Goal: Register for event/course

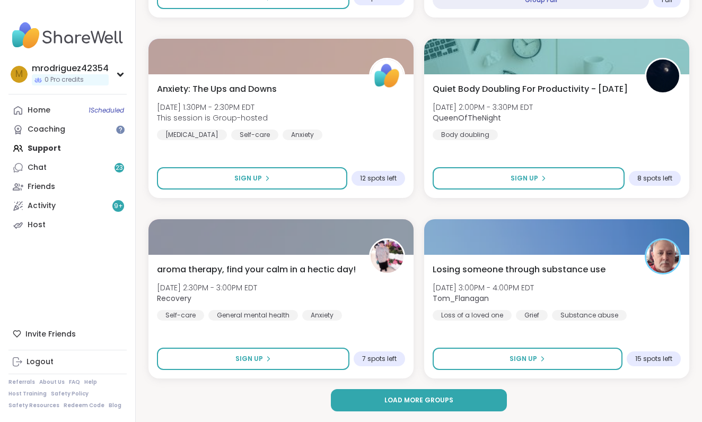
scroll to position [2995, 0]
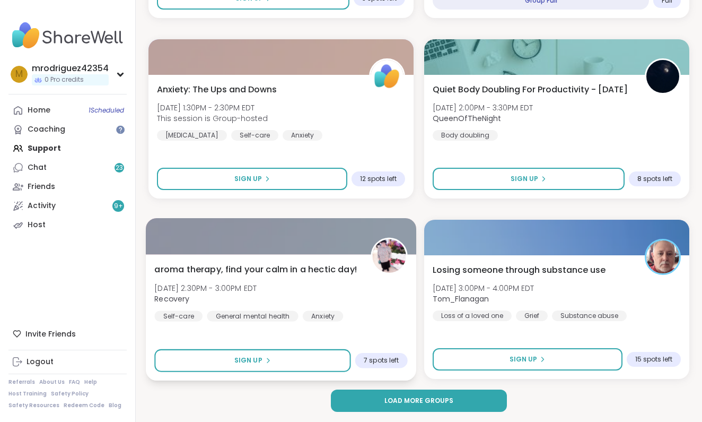
click at [385, 257] on img at bounding box center [388, 255] width 33 height 33
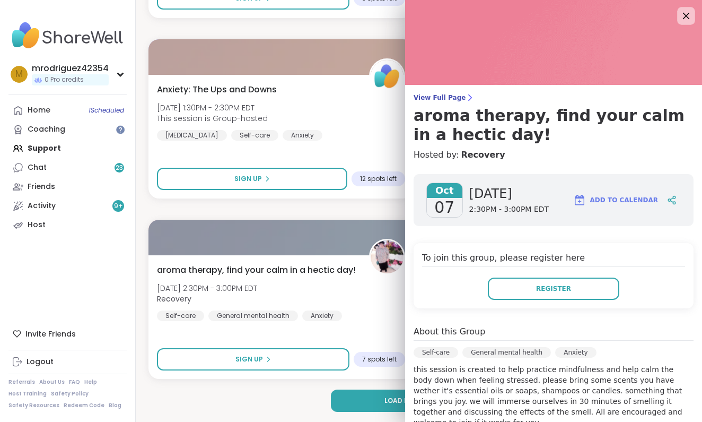
click at [687, 14] on icon at bounding box center [686, 16] width 7 height 7
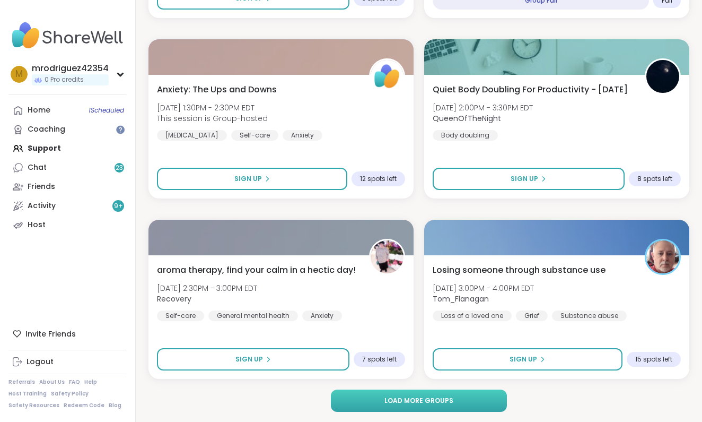
click at [392, 397] on span "Load more groups" at bounding box center [418, 401] width 69 height 10
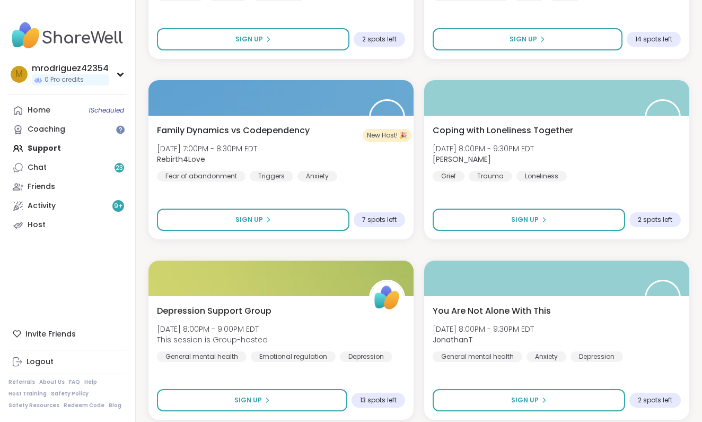
scroll to position [3884, 0]
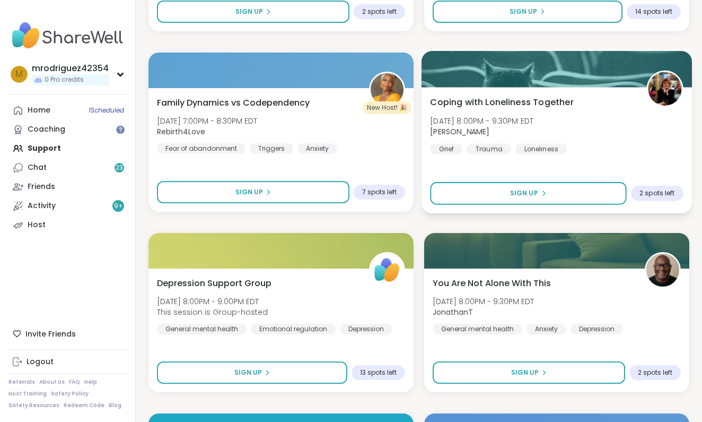
click at [658, 83] on img at bounding box center [664, 88] width 33 height 33
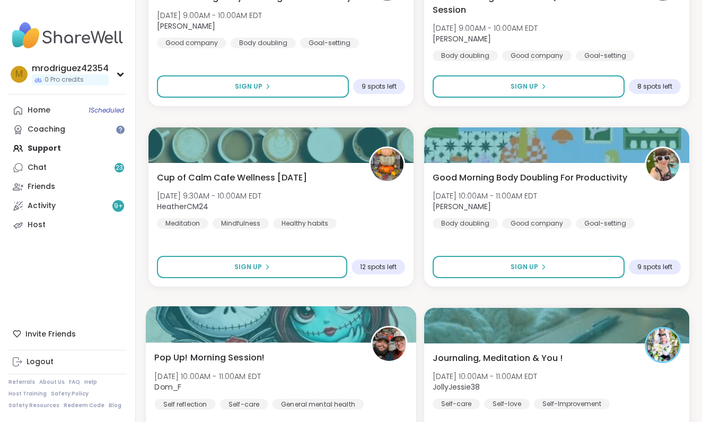
scroll to position [5404, 0]
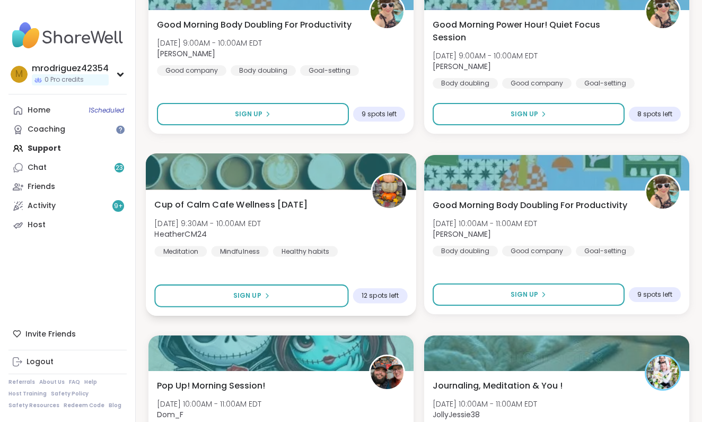
click at [384, 192] on img at bounding box center [388, 190] width 33 height 33
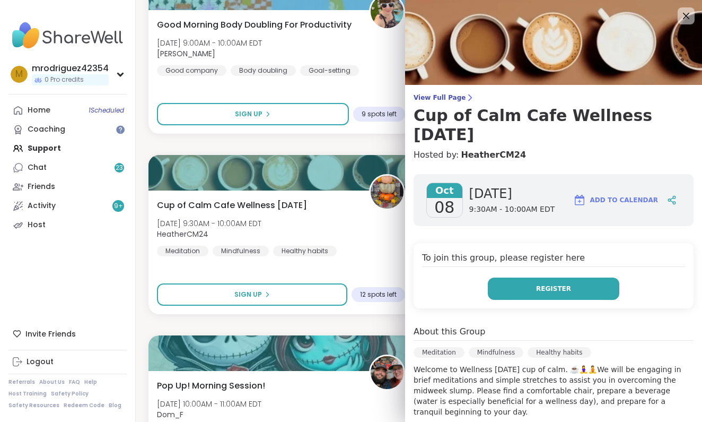
click at [518, 287] on button "Register" at bounding box center [554, 288] width 132 height 22
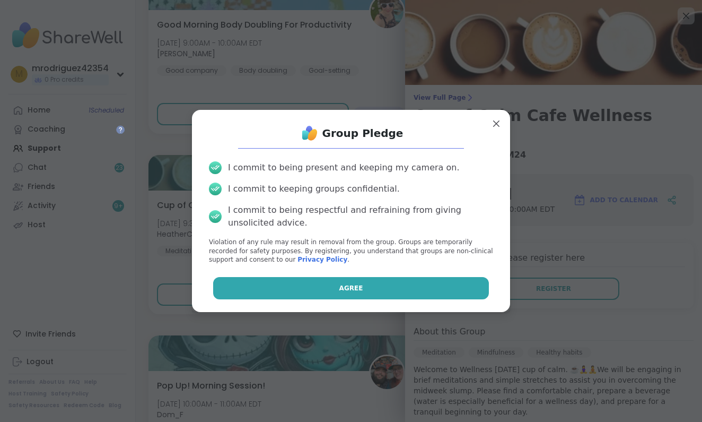
click at [402, 282] on button "Agree" at bounding box center [351, 288] width 276 height 22
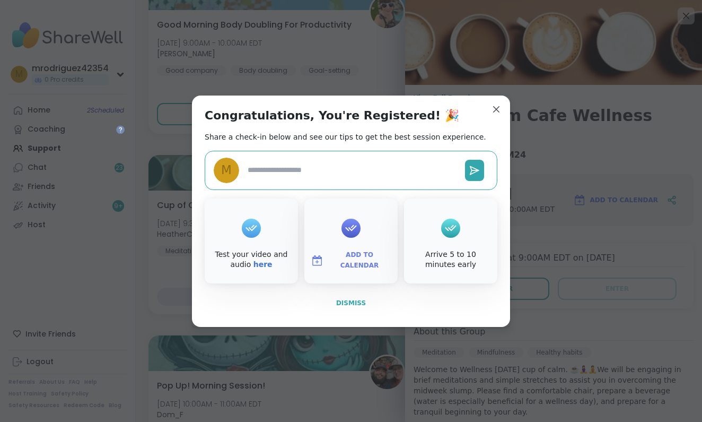
click at [353, 302] on span "Dismiss" at bounding box center [351, 302] width 30 height 7
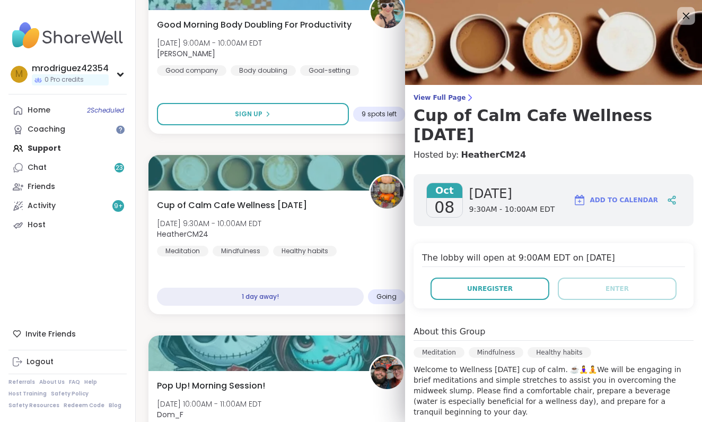
click at [685, 18] on icon at bounding box center [686, 16] width 7 height 7
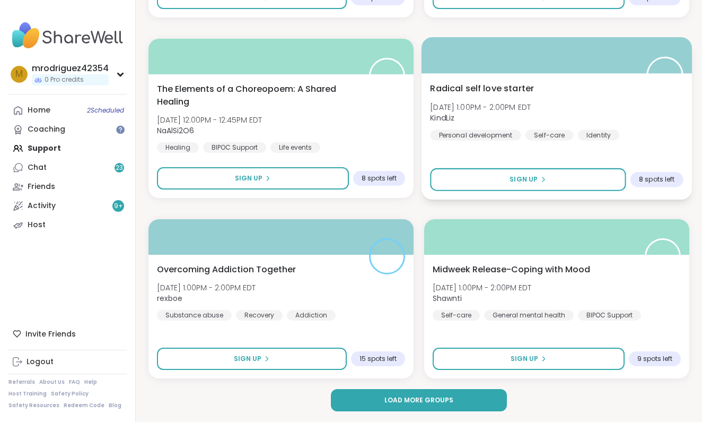
scroll to position [6240, 0]
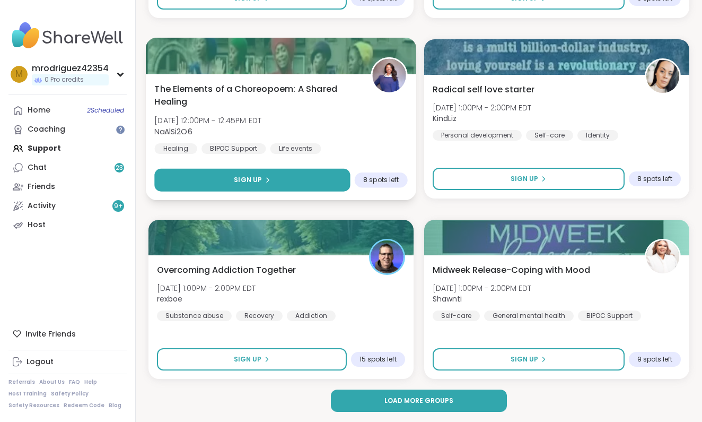
click at [286, 175] on button "Sign Up" at bounding box center [252, 180] width 196 height 23
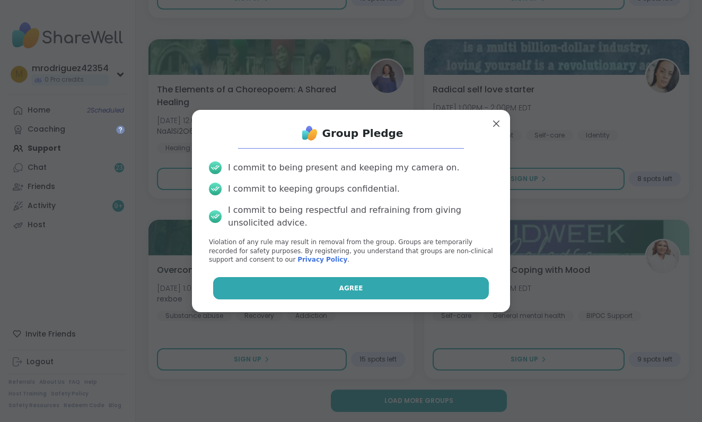
click at [338, 284] on button "Agree" at bounding box center [351, 288] width 276 height 22
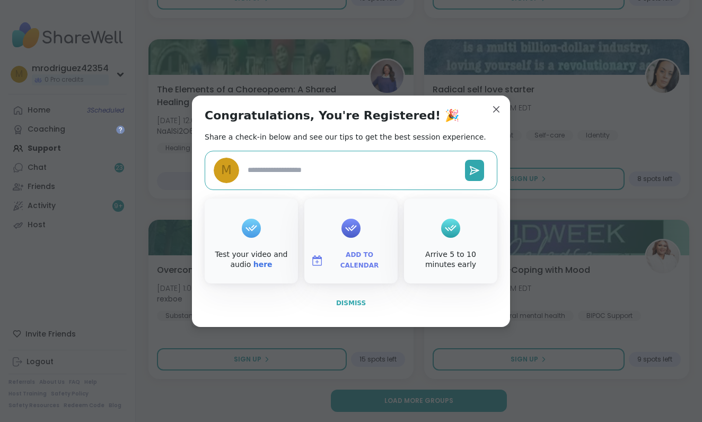
click at [349, 300] on span "Dismiss" at bounding box center [351, 302] width 30 height 7
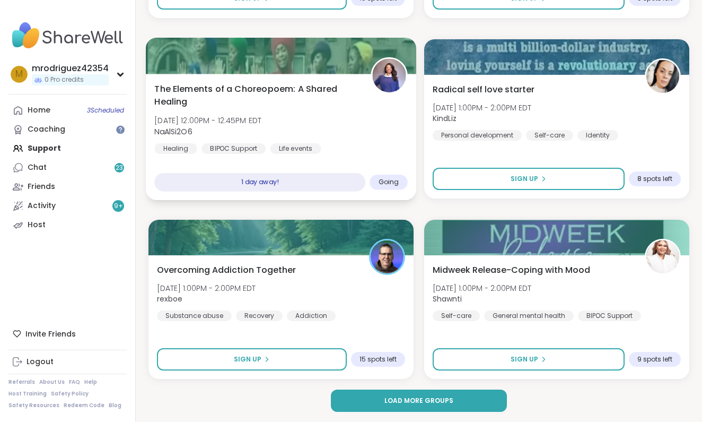
click at [390, 178] on span "Going" at bounding box center [389, 182] width 21 height 8
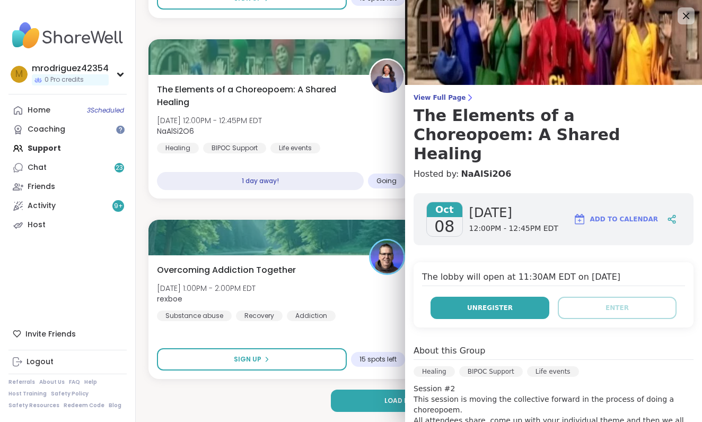
click at [457, 296] on button "Unregister" at bounding box center [490, 307] width 119 height 22
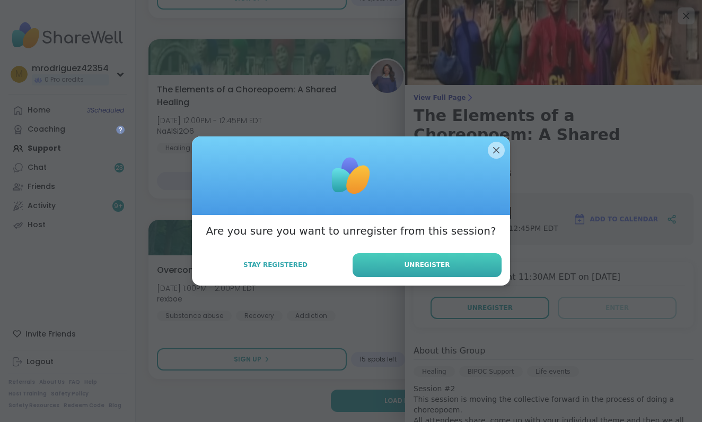
click at [450, 269] on button "Unregister" at bounding box center [427, 265] width 149 height 24
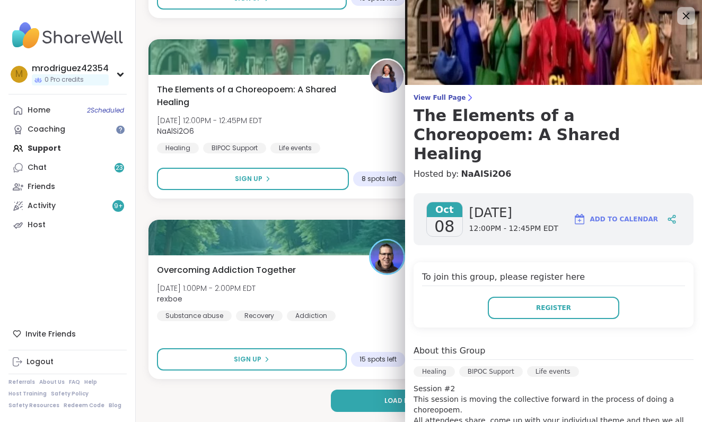
click at [684, 14] on icon at bounding box center [686, 16] width 7 height 7
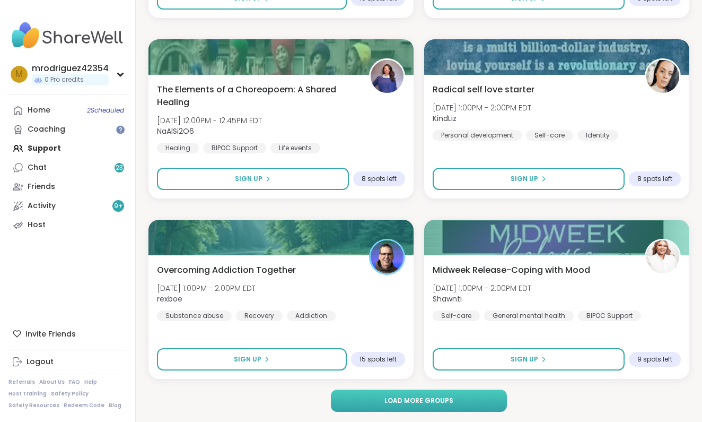
click at [376, 396] on button "Load more groups" at bounding box center [419, 400] width 176 height 22
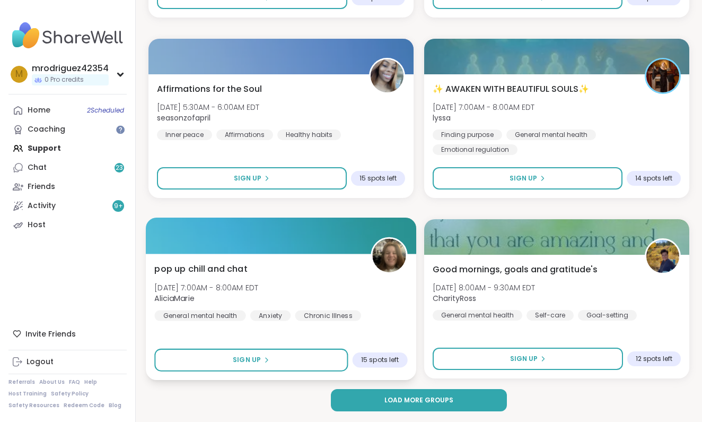
scroll to position [9486, 0]
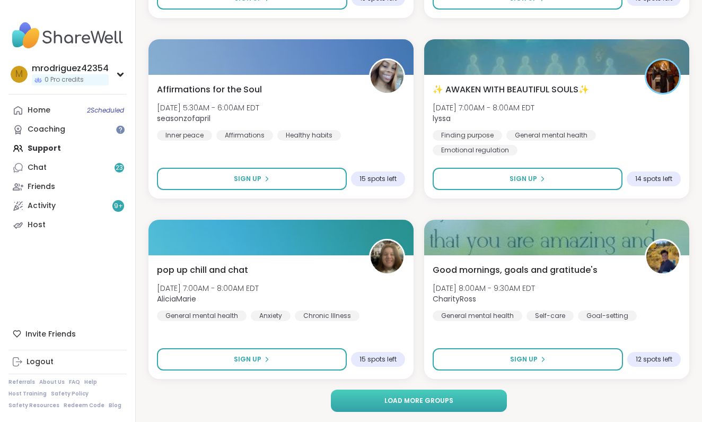
click at [409, 395] on button "Load more groups" at bounding box center [419, 400] width 176 height 22
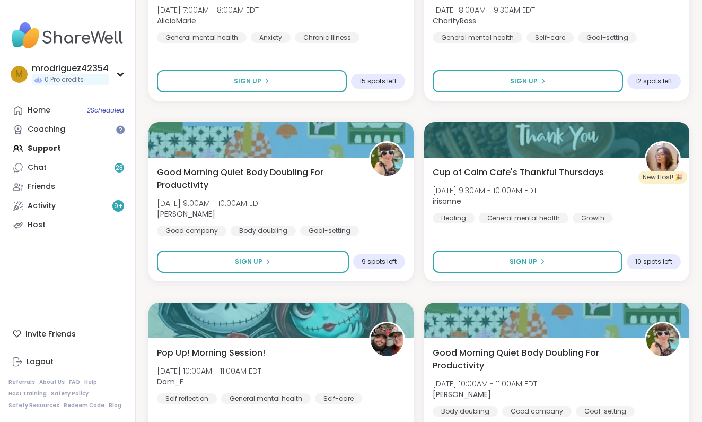
scroll to position [9769, 0]
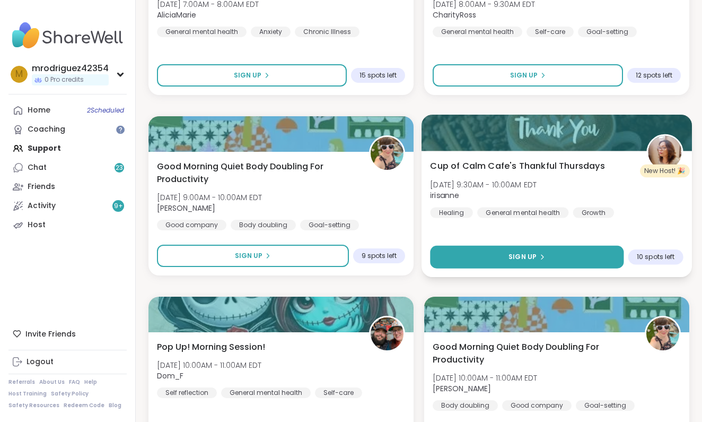
click at [556, 252] on button "Sign Up" at bounding box center [527, 257] width 194 height 23
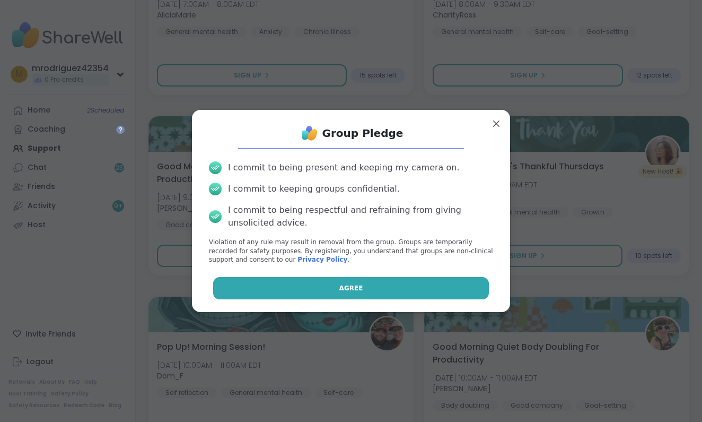
click at [410, 280] on button "Agree" at bounding box center [351, 288] width 276 height 22
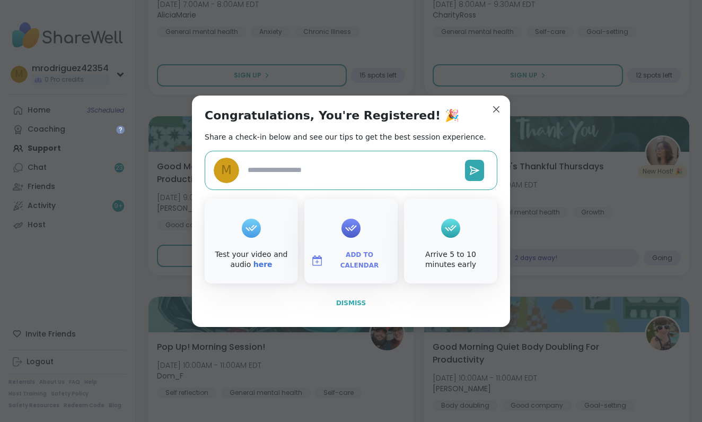
click at [350, 295] on button "Dismiss" at bounding box center [351, 303] width 293 height 22
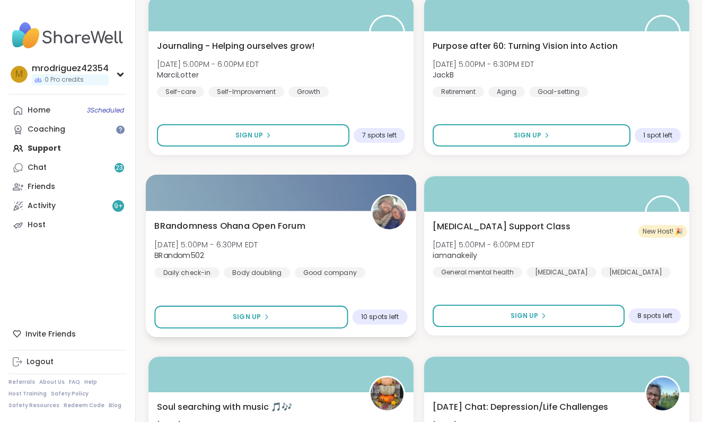
scroll to position [11708, 0]
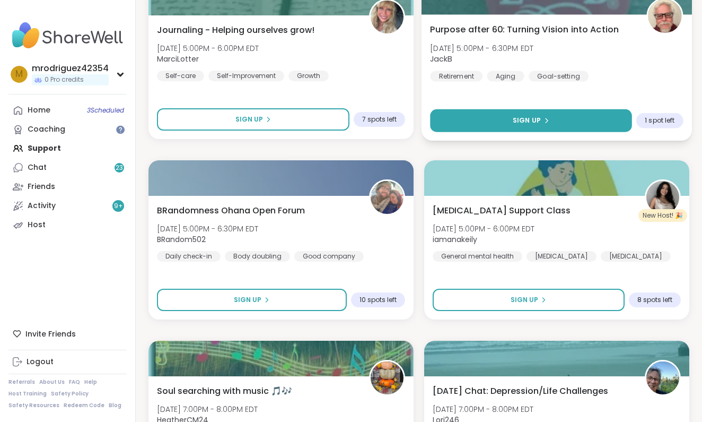
click at [531, 119] on span "Sign Up" at bounding box center [527, 121] width 28 height 10
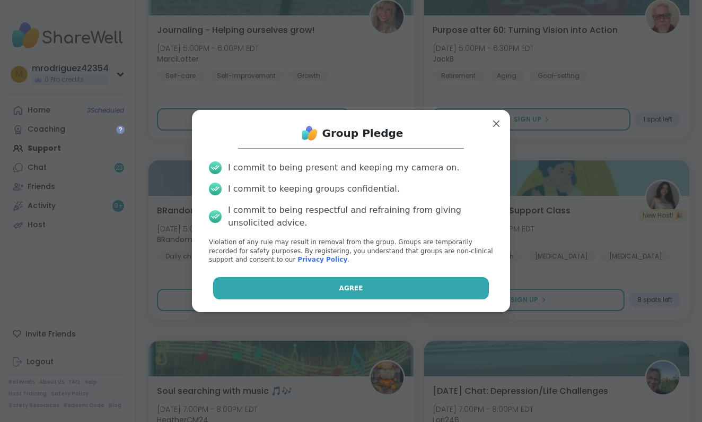
click at [352, 280] on button "Agree" at bounding box center [351, 288] width 276 height 22
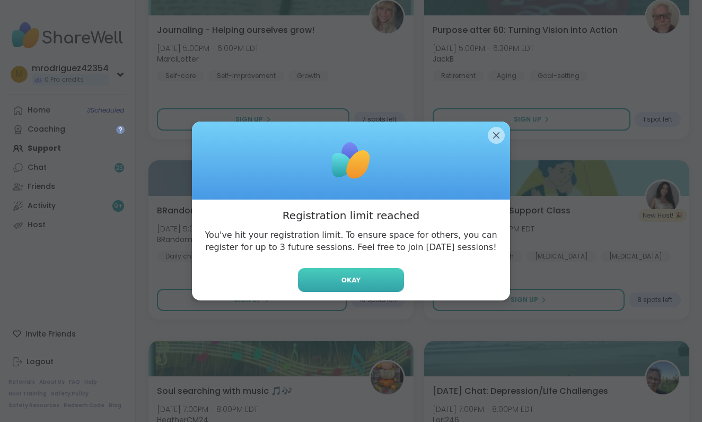
click at [355, 275] on span "Okay" at bounding box center [350, 280] width 19 height 10
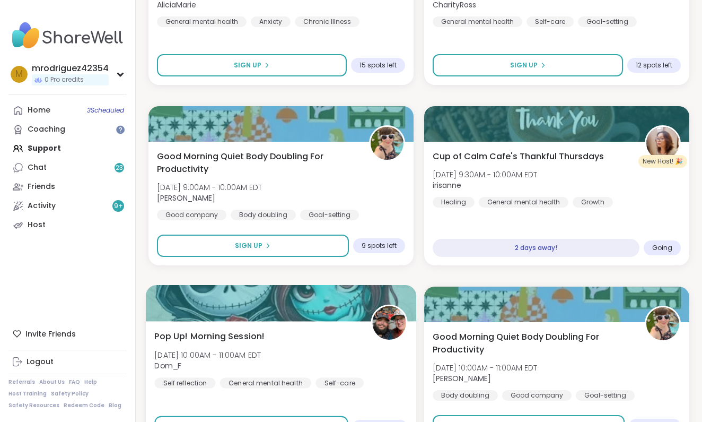
scroll to position [9767, 0]
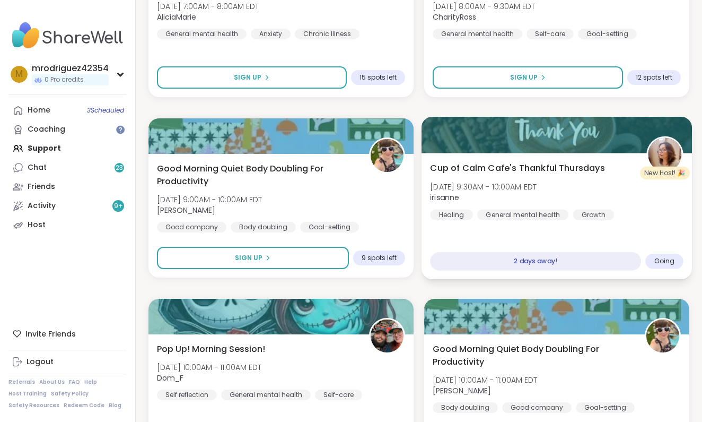
click at [665, 257] on span "Going" at bounding box center [664, 261] width 21 height 8
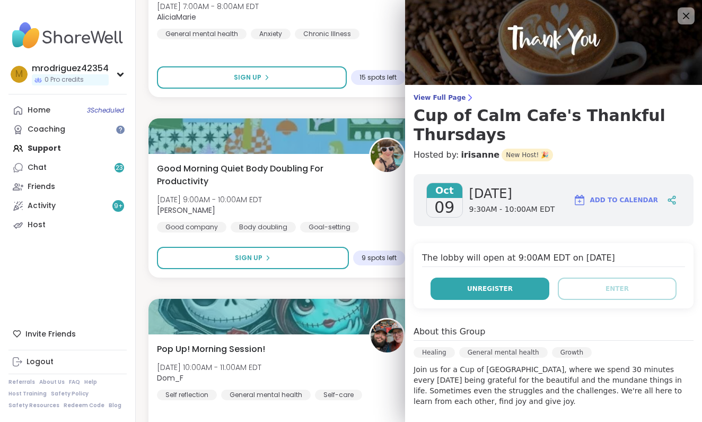
click at [502, 286] on span "Unregister" at bounding box center [490, 289] width 46 height 10
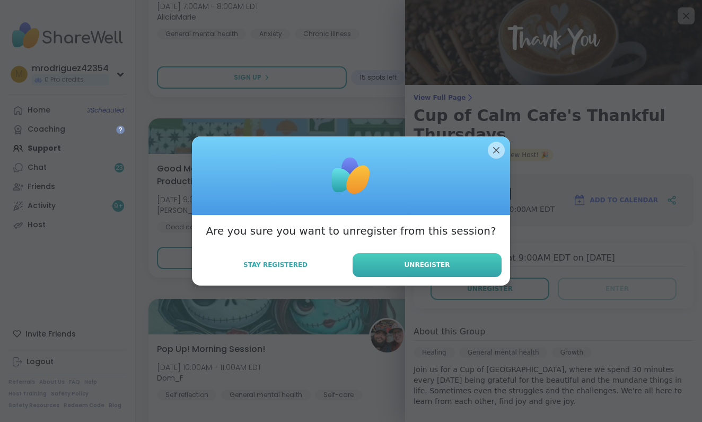
click at [418, 259] on button "Unregister" at bounding box center [427, 265] width 149 height 24
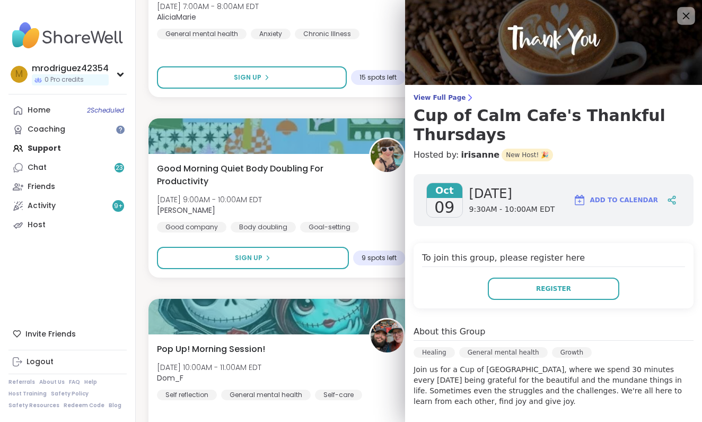
click at [684, 14] on icon at bounding box center [686, 16] width 7 height 7
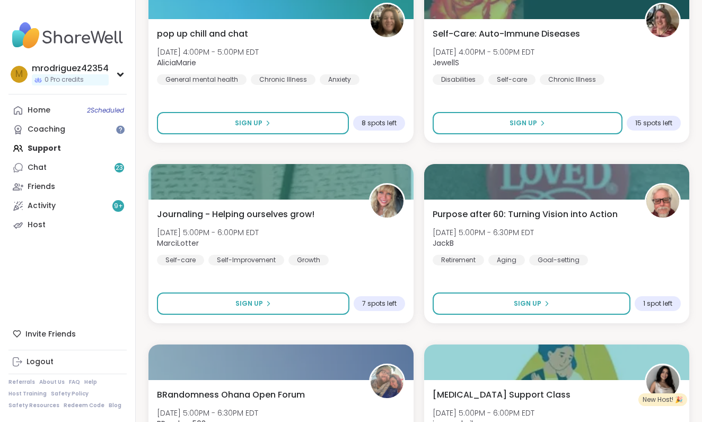
scroll to position [11529, 0]
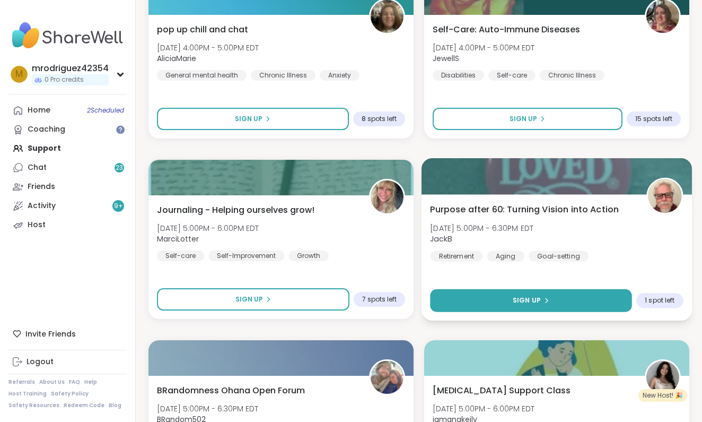
click at [535, 296] on span "Sign Up" at bounding box center [527, 300] width 28 height 10
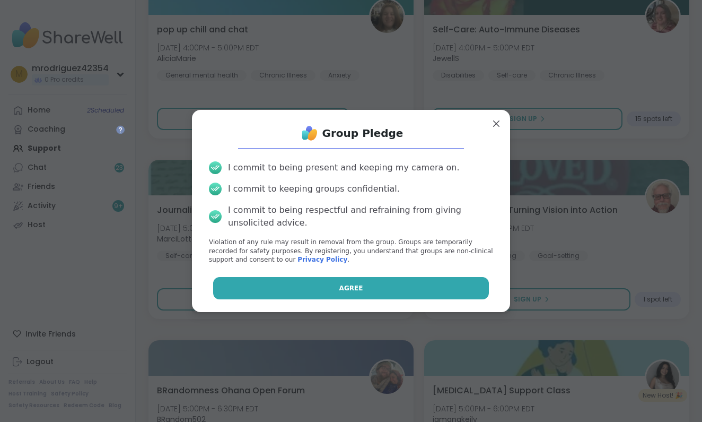
click at [414, 285] on button "Agree" at bounding box center [351, 288] width 276 height 22
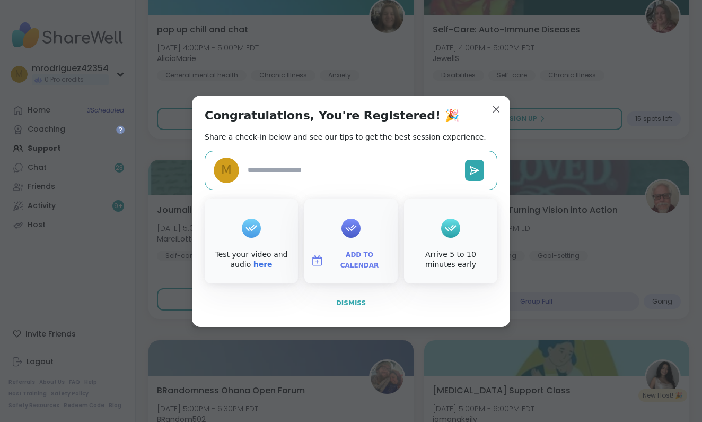
click at [343, 298] on span "Dismiss" at bounding box center [351, 303] width 30 height 10
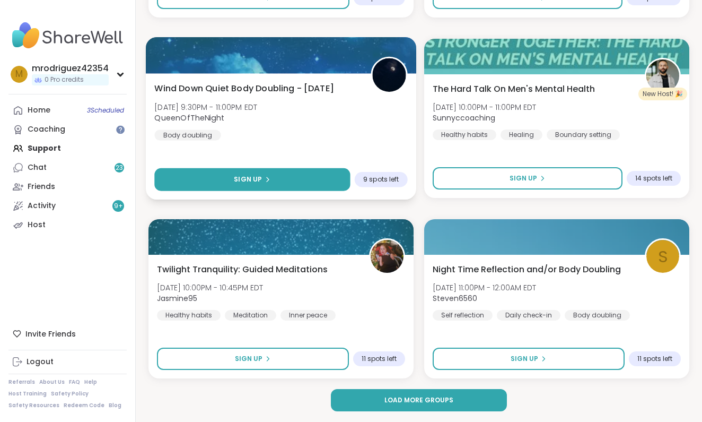
scroll to position [12731, 0]
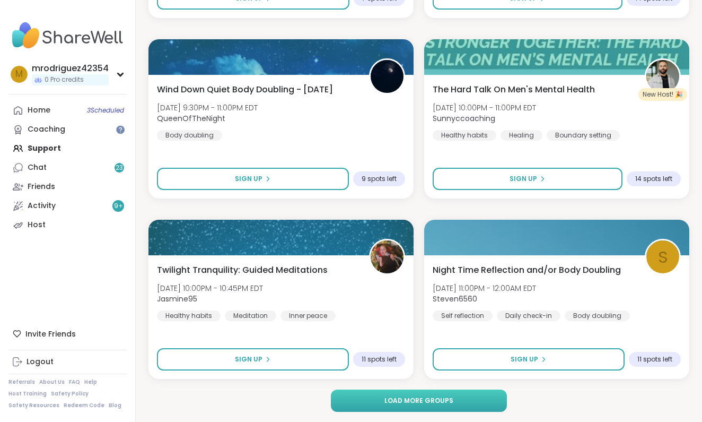
click at [399, 396] on span "Load more groups" at bounding box center [418, 401] width 69 height 10
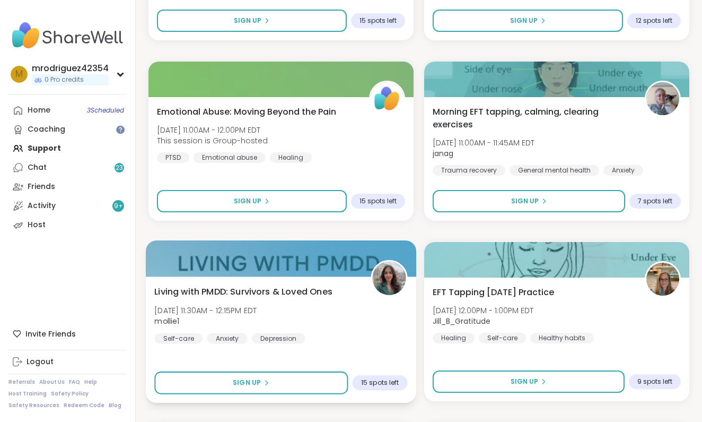
scroll to position [13799, 0]
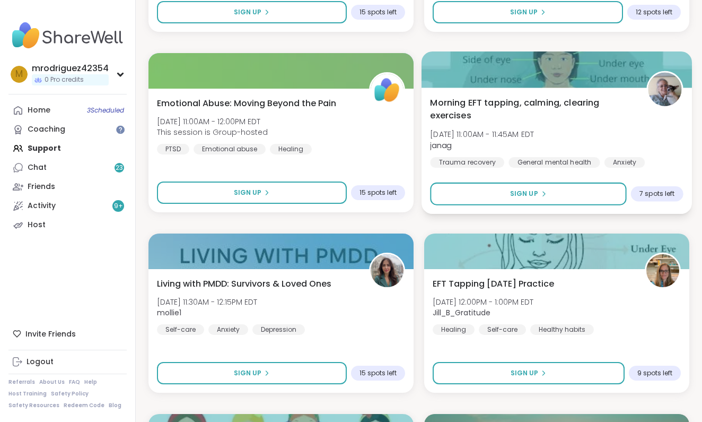
click at [657, 85] on img at bounding box center [664, 89] width 33 height 33
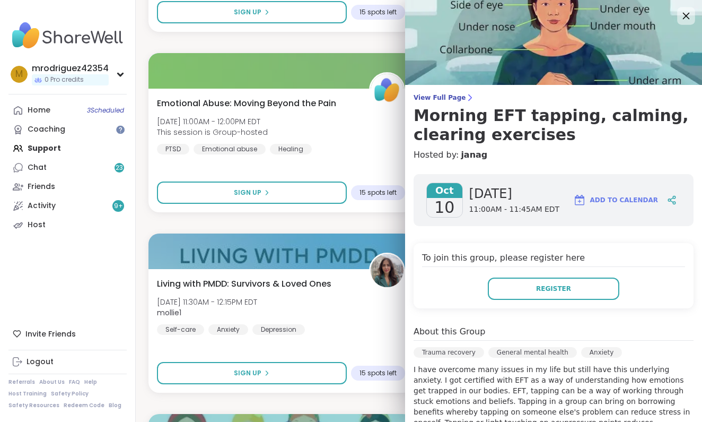
click at [682, 13] on icon at bounding box center [685, 15] width 13 height 13
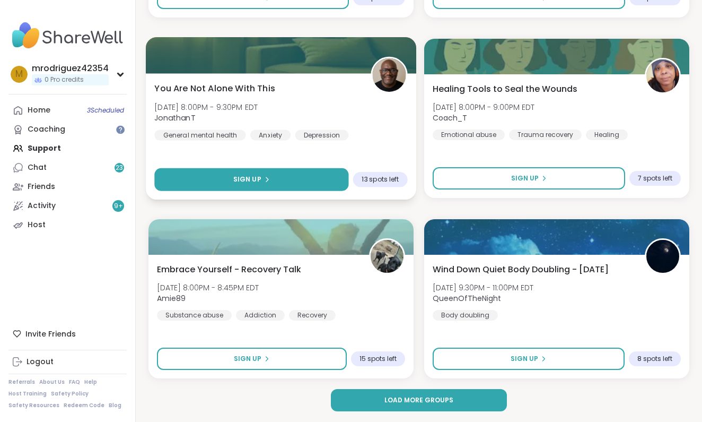
scroll to position [15976, 0]
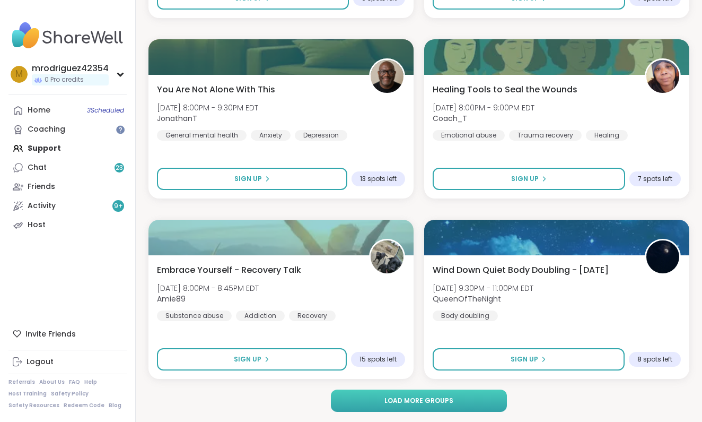
click at [414, 395] on button "Load more groups" at bounding box center [419, 400] width 176 height 22
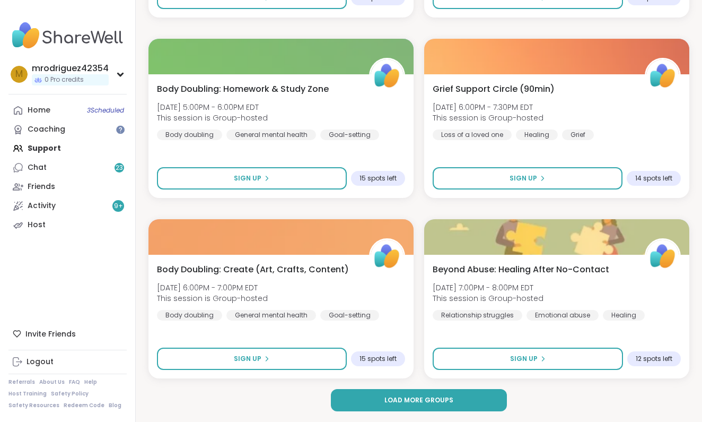
scroll to position [19221, 0]
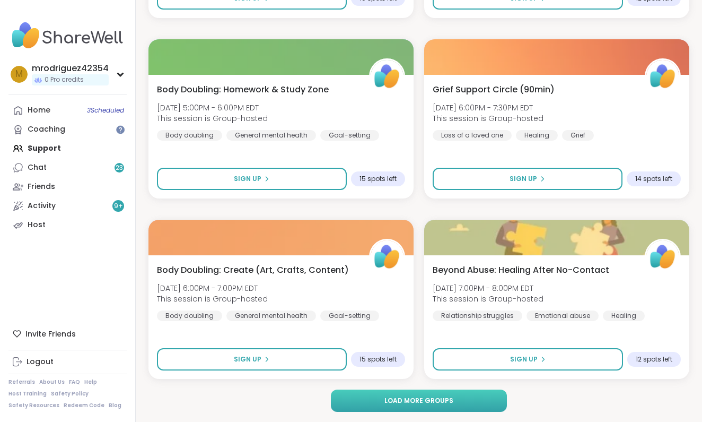
click at [415, 401] on span "Load more groups" at bounding box center [418, 401] width 69 height 10
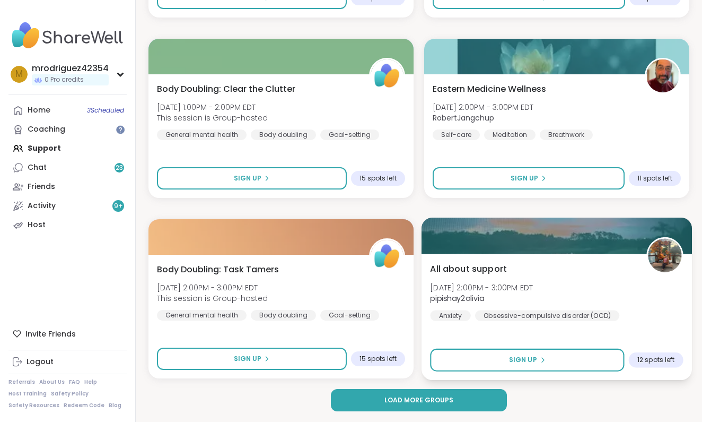
scroll to position [22466, 0]
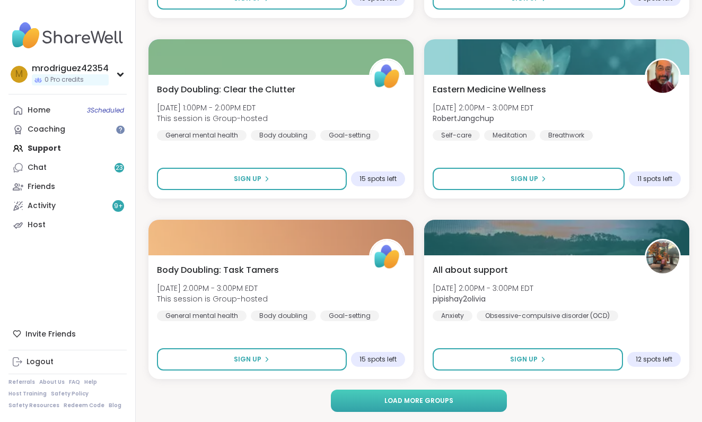
click at [425, 399] on span "Load more groups" at bounding box center [418, 401] width 69 height 10
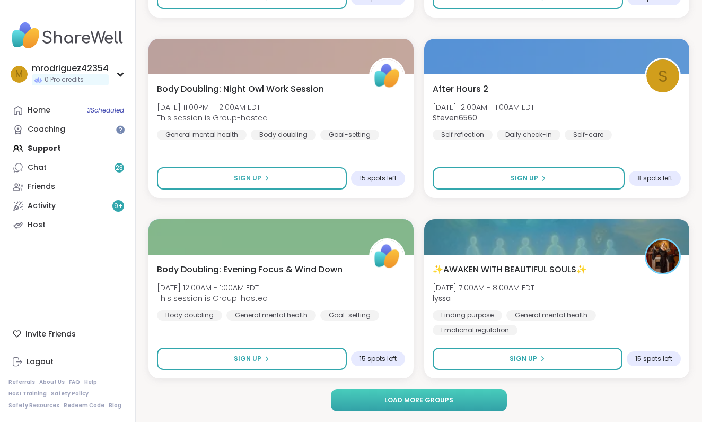
scroll to position [25711, 0]
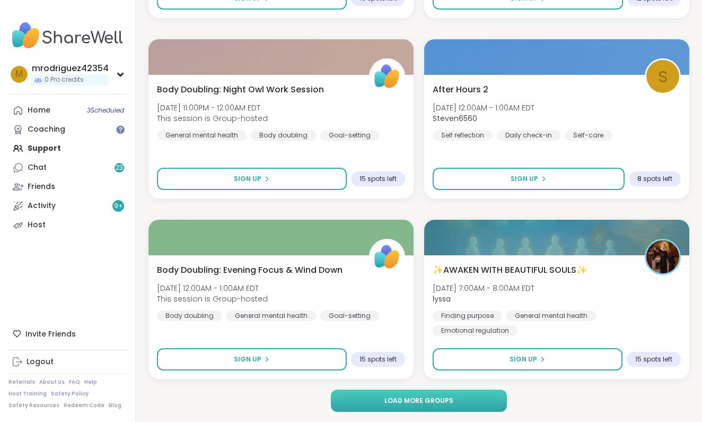
click at [434, 397] on span "Load more groups" at bounding box center [418, 401] width 69 height 10
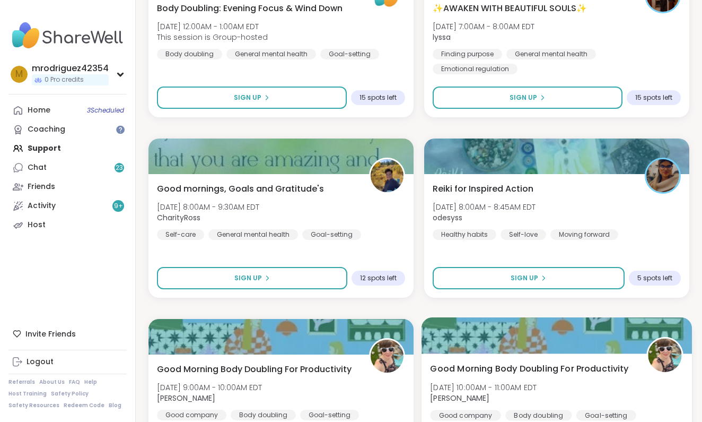
scroll to position [25973, 0]
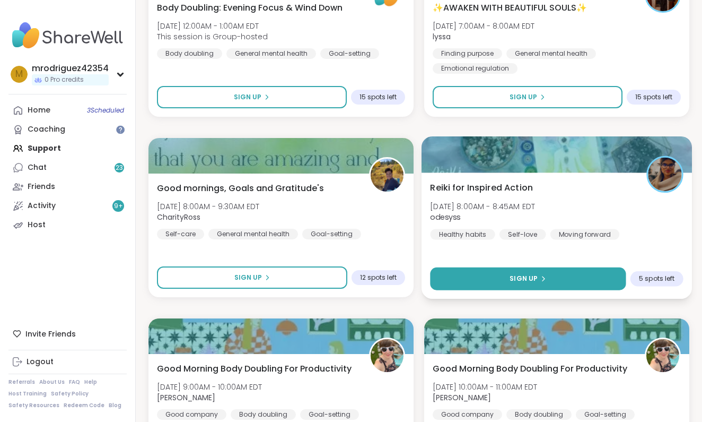
click at [522, 276] on span "Sign Up" at bounding box center [524, 279] width 28 height 10
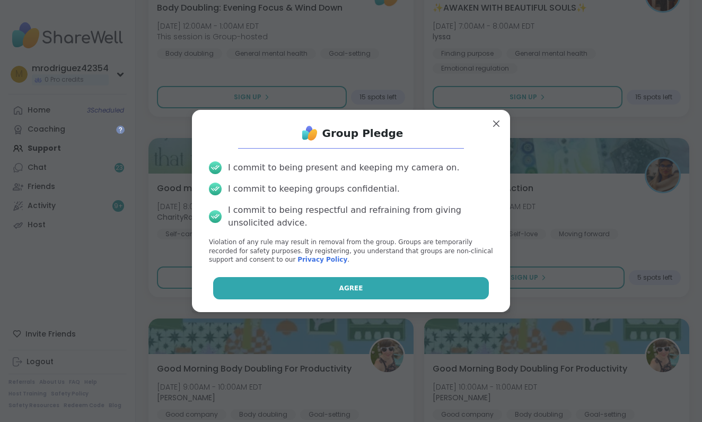
click at [384, 286] on button "Agree" at bounding box center [351, 288] width 276 height 22
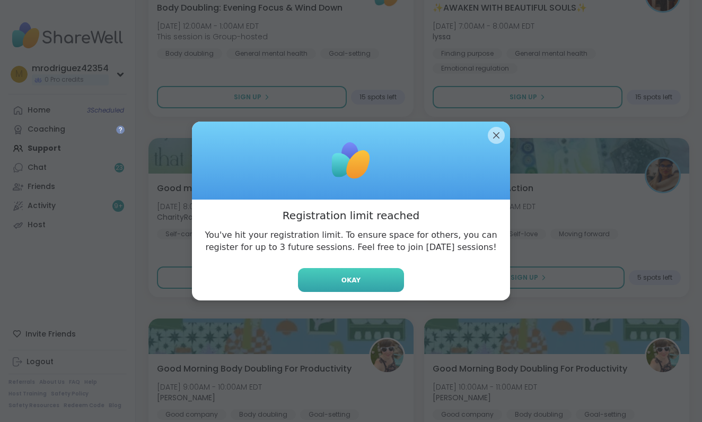
click at [362, 274] on button "Okay" at bounding box center [351, 280] width 106 height 24
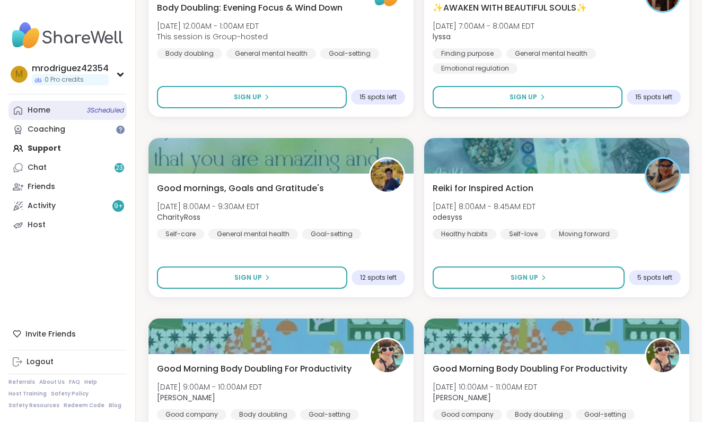
click at [43, 109] on div "Home 3 Scheduled" at bounding box center [39, 110] width 23 height 11
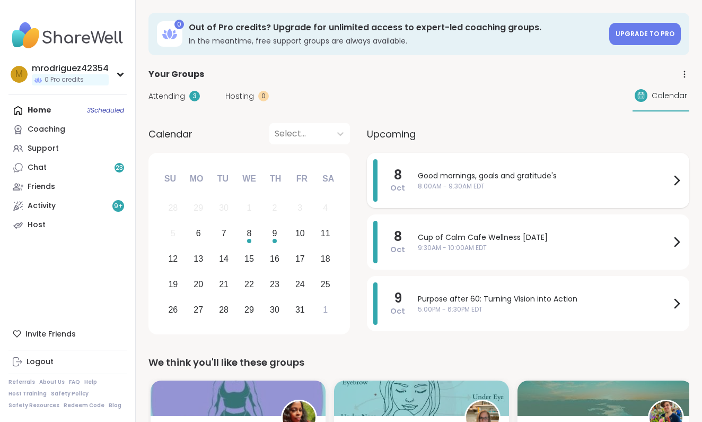
click at [678, 179] on icon at bounding box center [677, 180] width 4 height 8
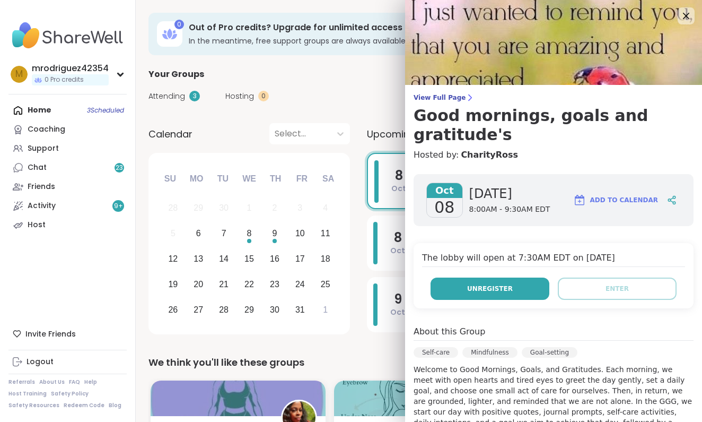
click at [525, 277] on button "Unregister" at bounding box center [490, 288] width 119 height 22
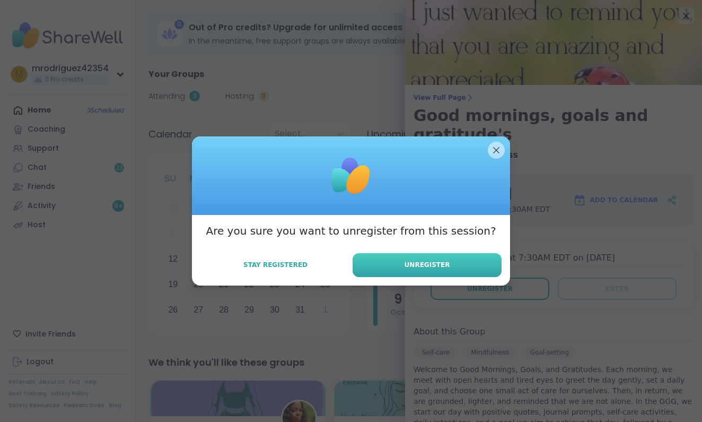
click at [489, 263] on button "Unregister" at bounding box center [427, 265] width 149 height 24
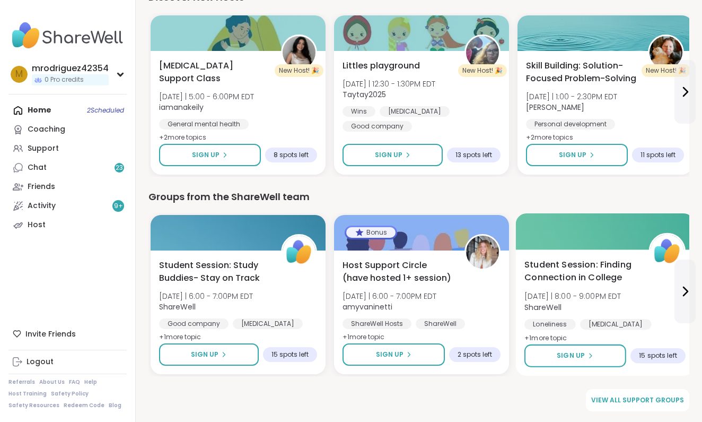
scroll to position [1362, 0]
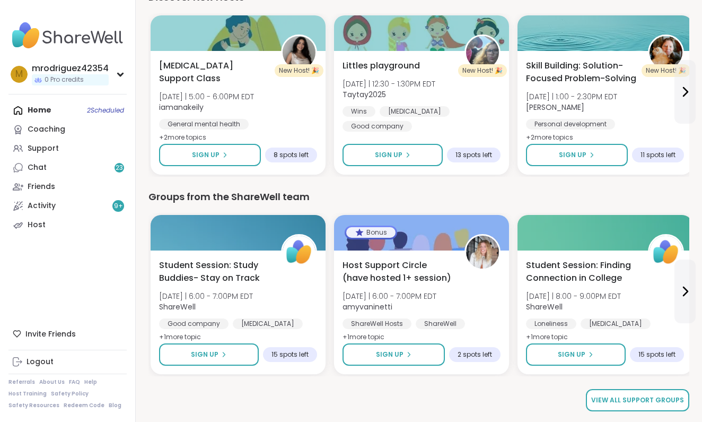
click at [616, 396] on span "View all support groups" at bounding box center [637, 400] width 93 height 10
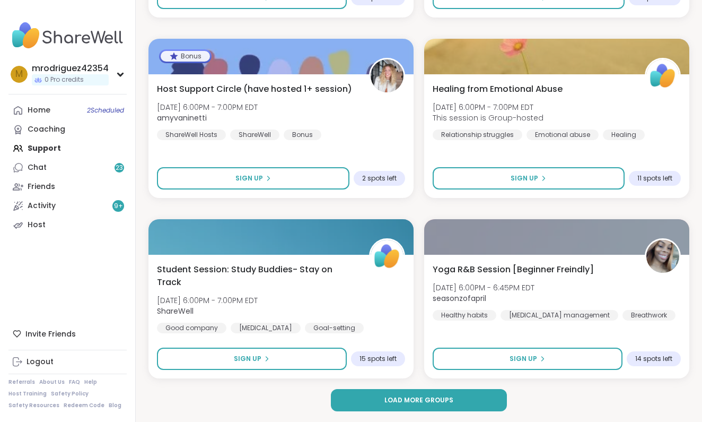
scroll to position [2995, 0]
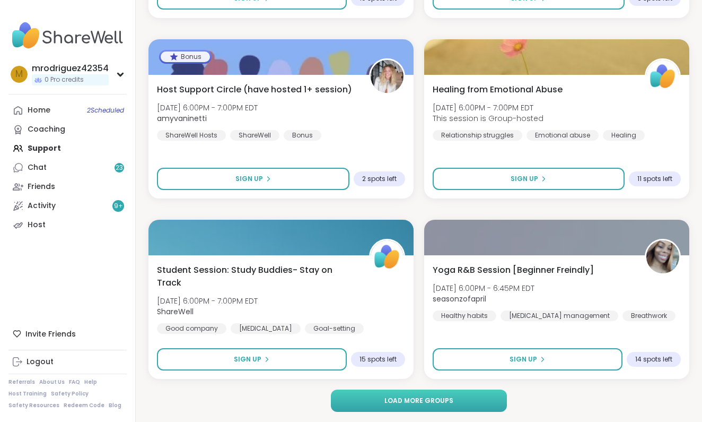
click at [451, 401] on span "Load more groups" at bounding box center [418, 401] width 69 height 10
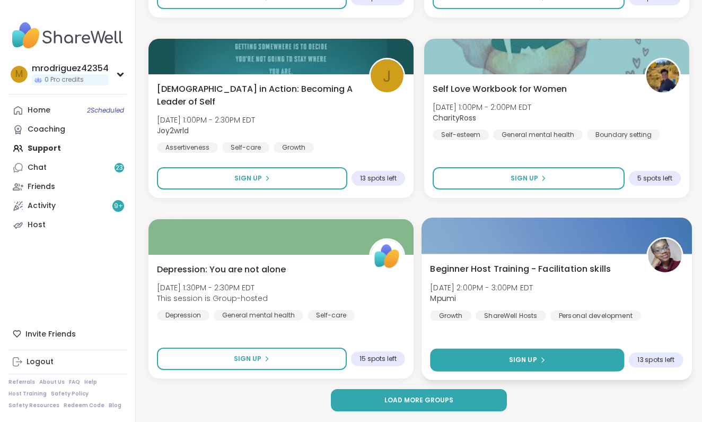
scroll to position [6240, 0]
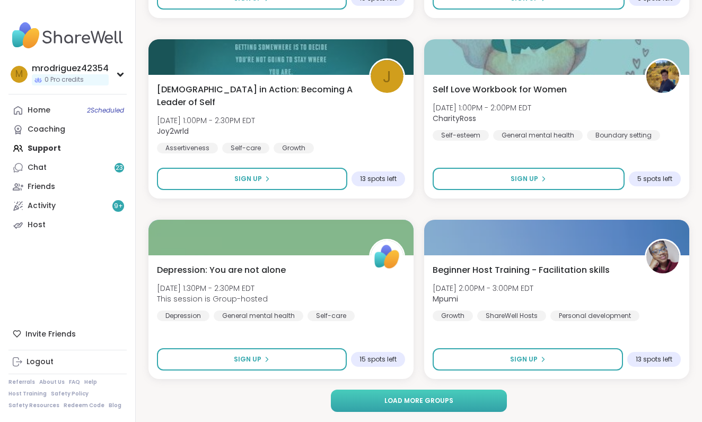
click at [427, 402] on span "Load more groups" at bounding box center [418, 401] width 69 height 10
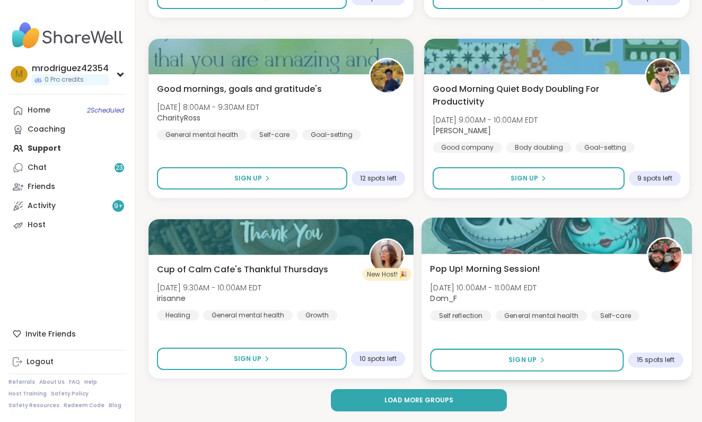
scroll to position [9486, 0]
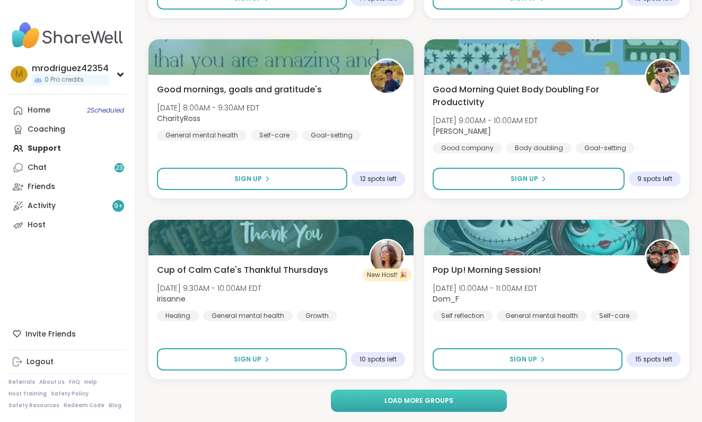
click at [429, 396] on span "Load more groups" at bounding box center [418, 401] width 69 height 10
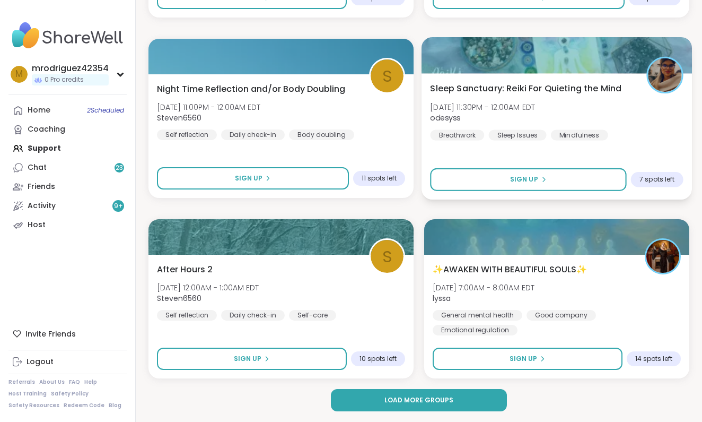
scroll to position [12731, 0]
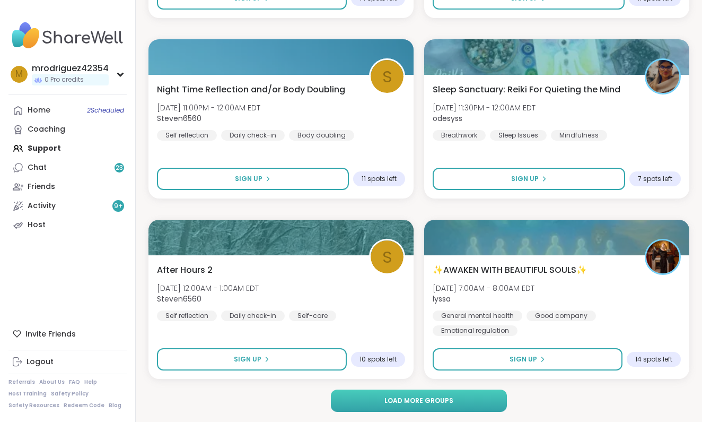
click at [435, 399] on span "Load more groups" at bounding box center [418, 401] width 69 height 10
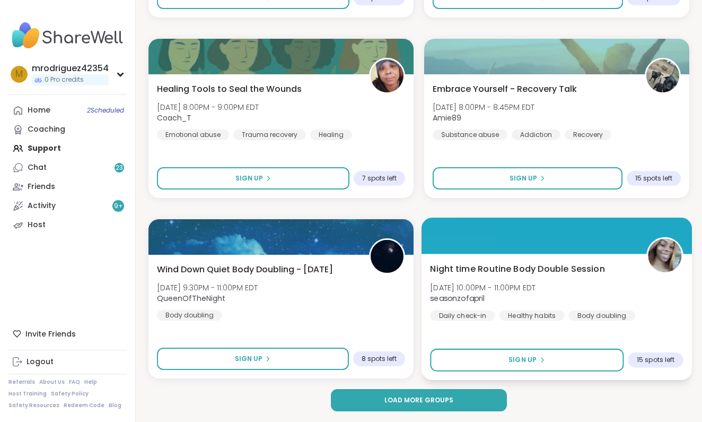
scroll to position [15976, 0]
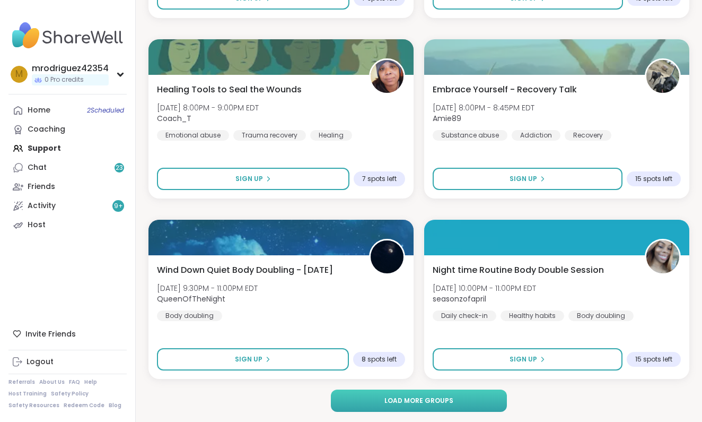
click at [446, 394] on button "Load more groups" at bounding box center [419, 400] width 176 height 22
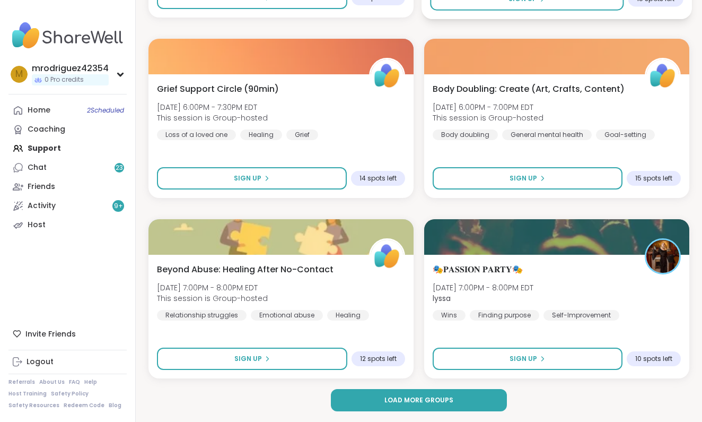
scroll to position [19221, 0]
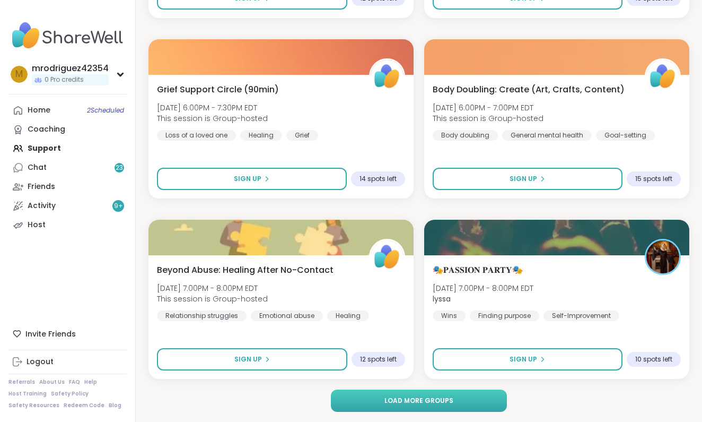
click at [465, 395] on button "Load more groups" at bounding box center [419, 400] width 176 height 22
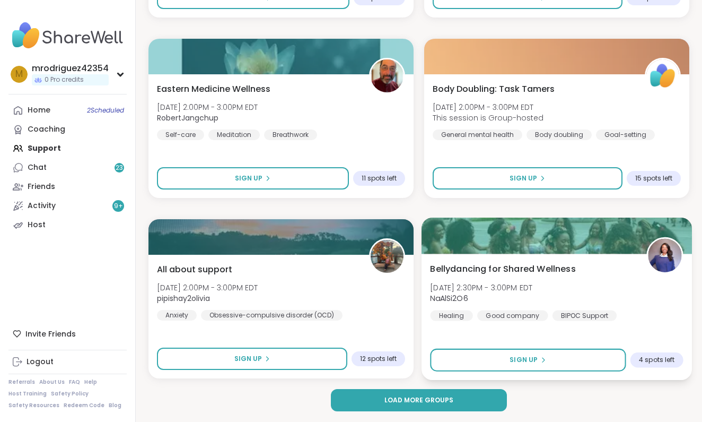
scroll to position [22466, 0]
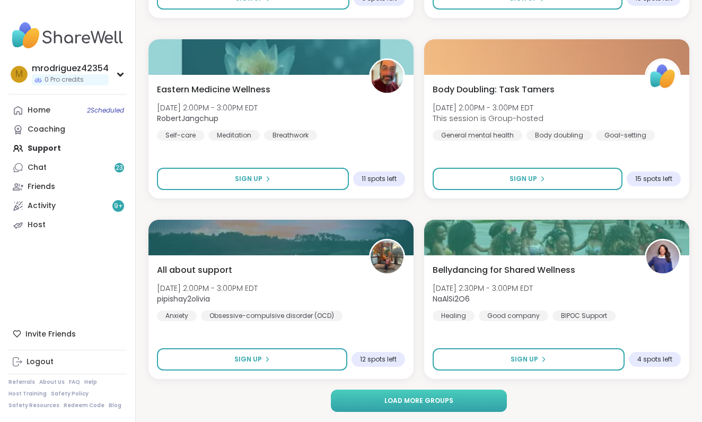
click at [452, 395] on button "Load more groups" at bounding box center [419, 400] width 176 height 22
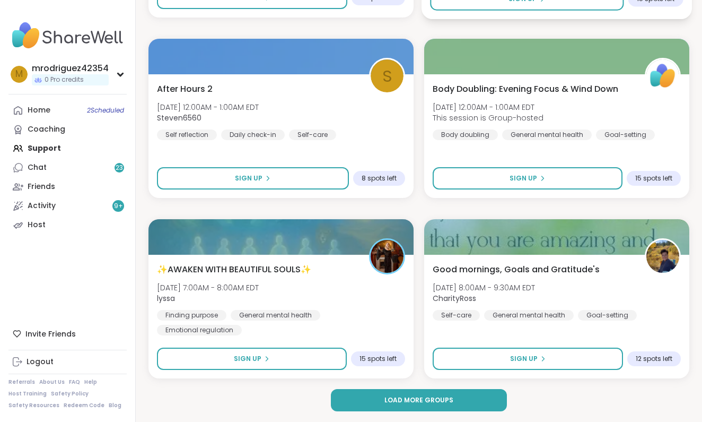
scroll to position [25711, 0]
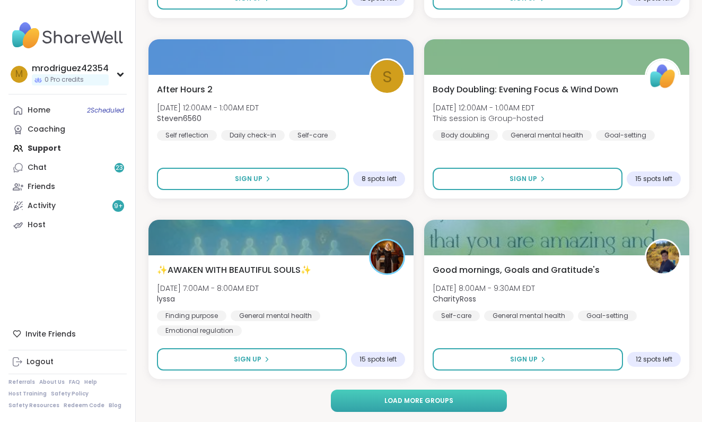
click at [454, 397] on button "Load more groups" at bounding box center [419, 400] width 176 height 22
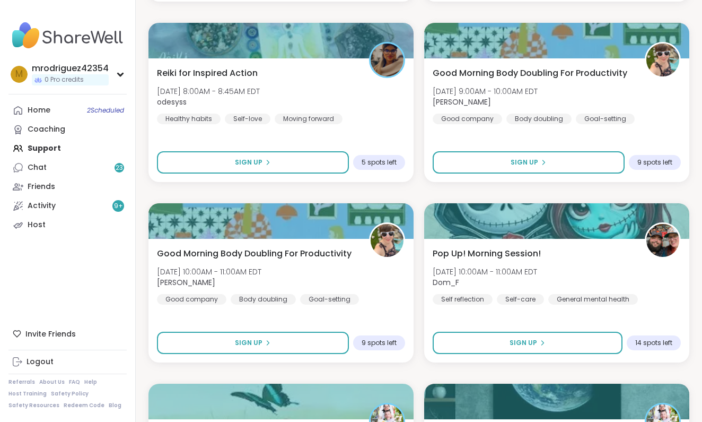
scroll to position [26094, 0]
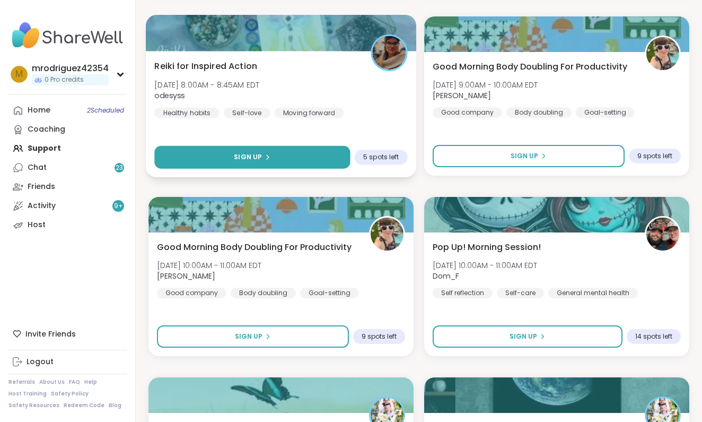
click at [259, 153] on span "Sign Up" at bounding box center [248, 157] width 28 height 10
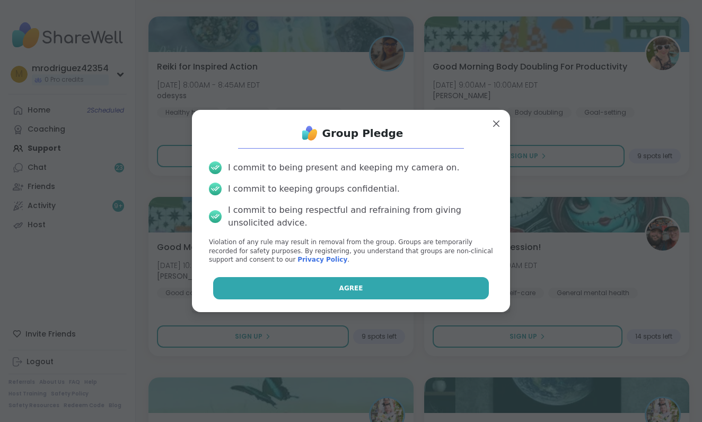
click at [349, 287] on span "Agree" at bounding box center [351, 288] width 24 height 10
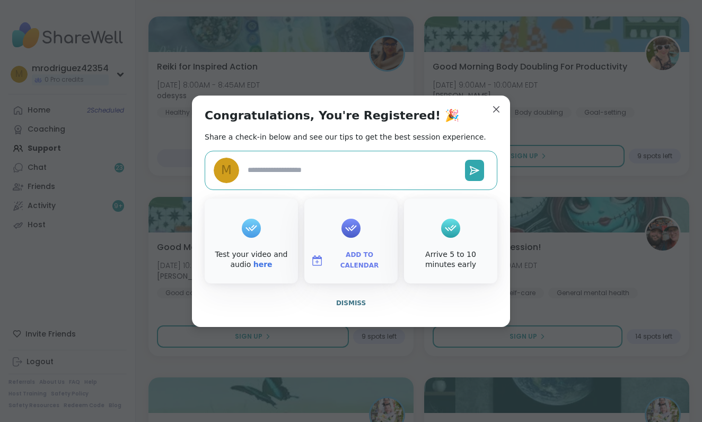
type textarea "*"
click at [353, 300] on span "Dismiss" at bounding box center [351, 302] width 30 height 7
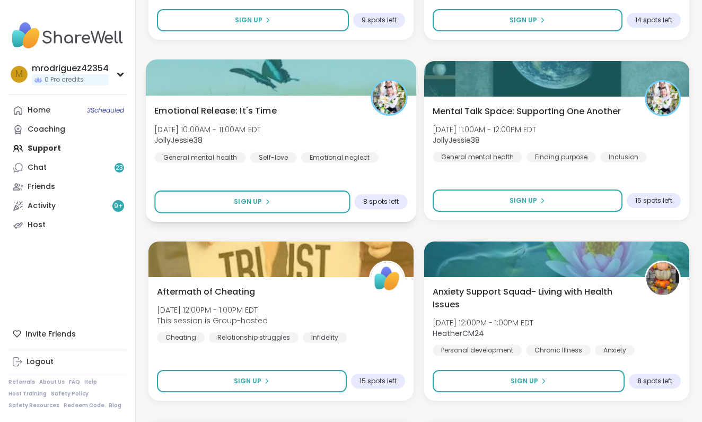
scroll to position [26417, 0]
